Goal: Task Accomplishment & Management: Manage account settings

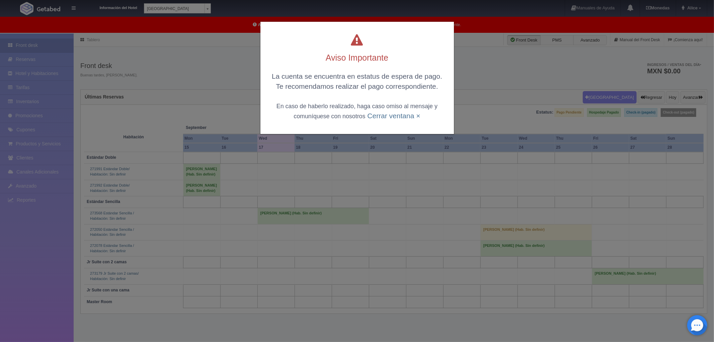
click at [389, 121] on div "Aviso Importante La cuenta se encuentra en estatus de espera de pago. Te recome…" at bounding box center [357, 78] width 194 height 112
click at [389, 116] on link "Cerrar ventana ×" at bounding box center [393, 116] width 53 height 8
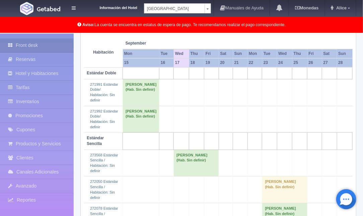
scroll to position [111, 0]
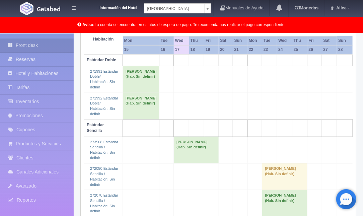
click at [176, 148] on td "[PERSON_NAME] (Hab. Sin definir)" at bounding box center [196, 150] width 45 height 27
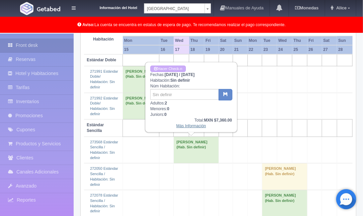
click at [186, 126] on link "Más Información" at bounding box center [191, 126] width 30 height 5
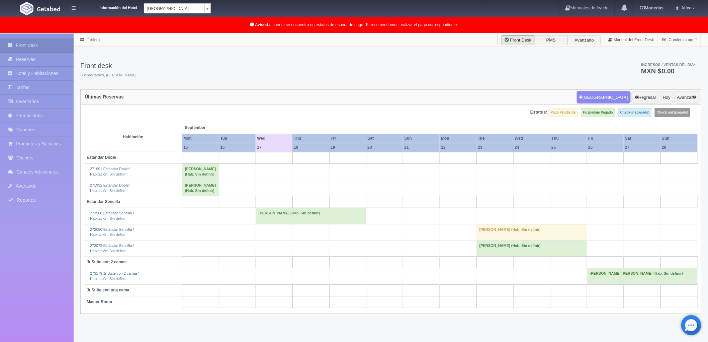
click at [208, 33] on body "Información del Hotel [GEOGRAPHIC_DATA] Campeche [GEOGRAPHIC_DATA] Campeche [GE…" at bounding box center [354, 204] width 708 height 343
select select "375"
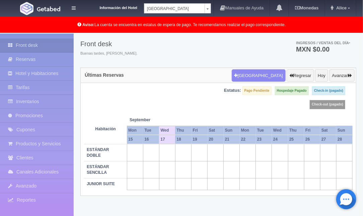
scroll to position [34, 0]
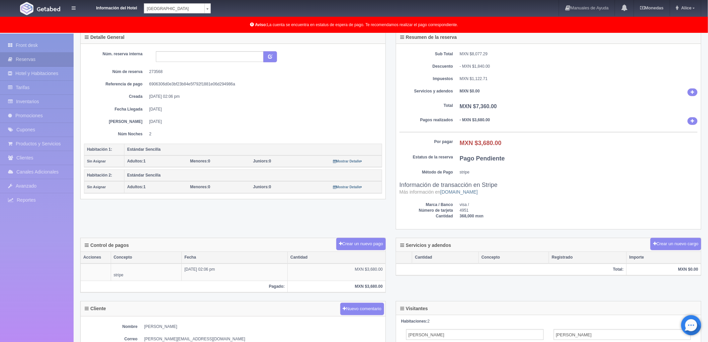
scroll to position [43, 0]
